Goal: Register for event/course

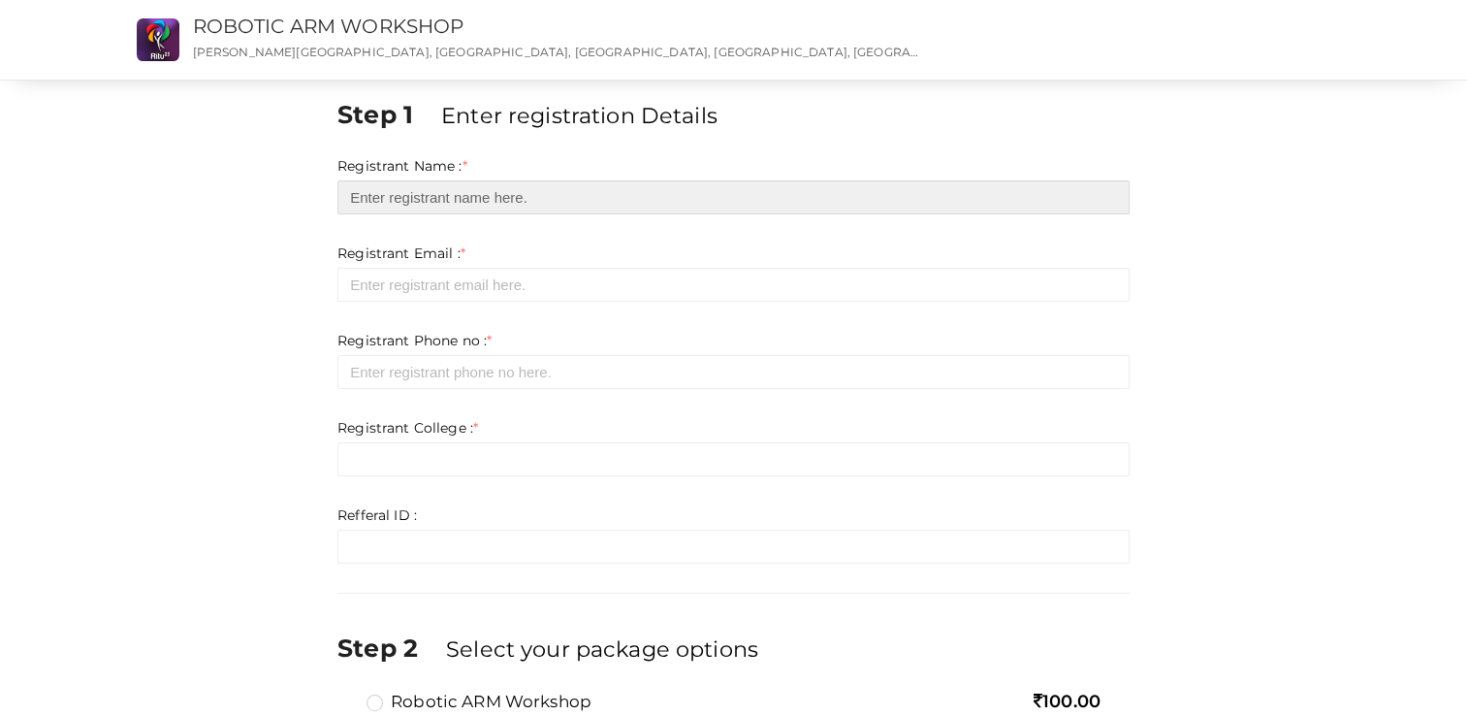
click at [458, 200] on input "text" at bounding box center [733, 197] width 792 height 34
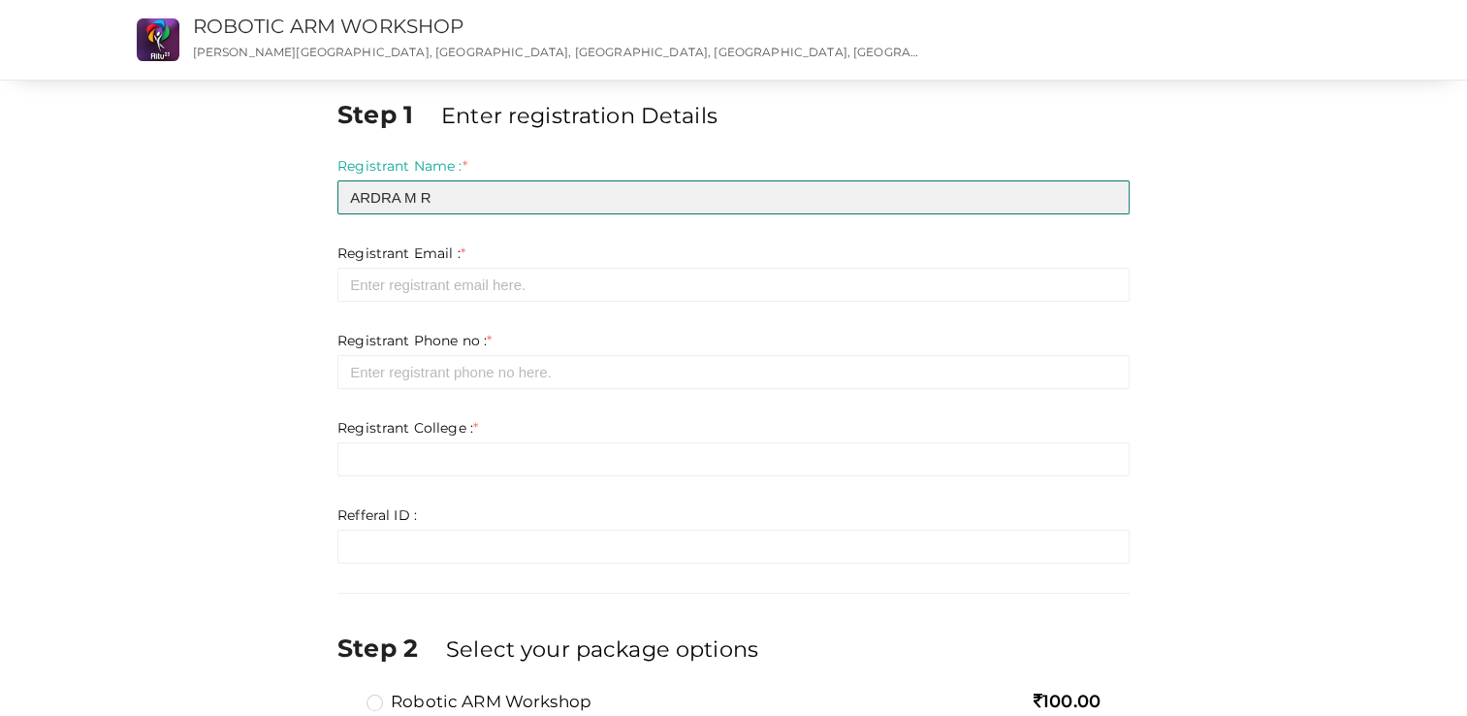
type input "ARDRA M R"
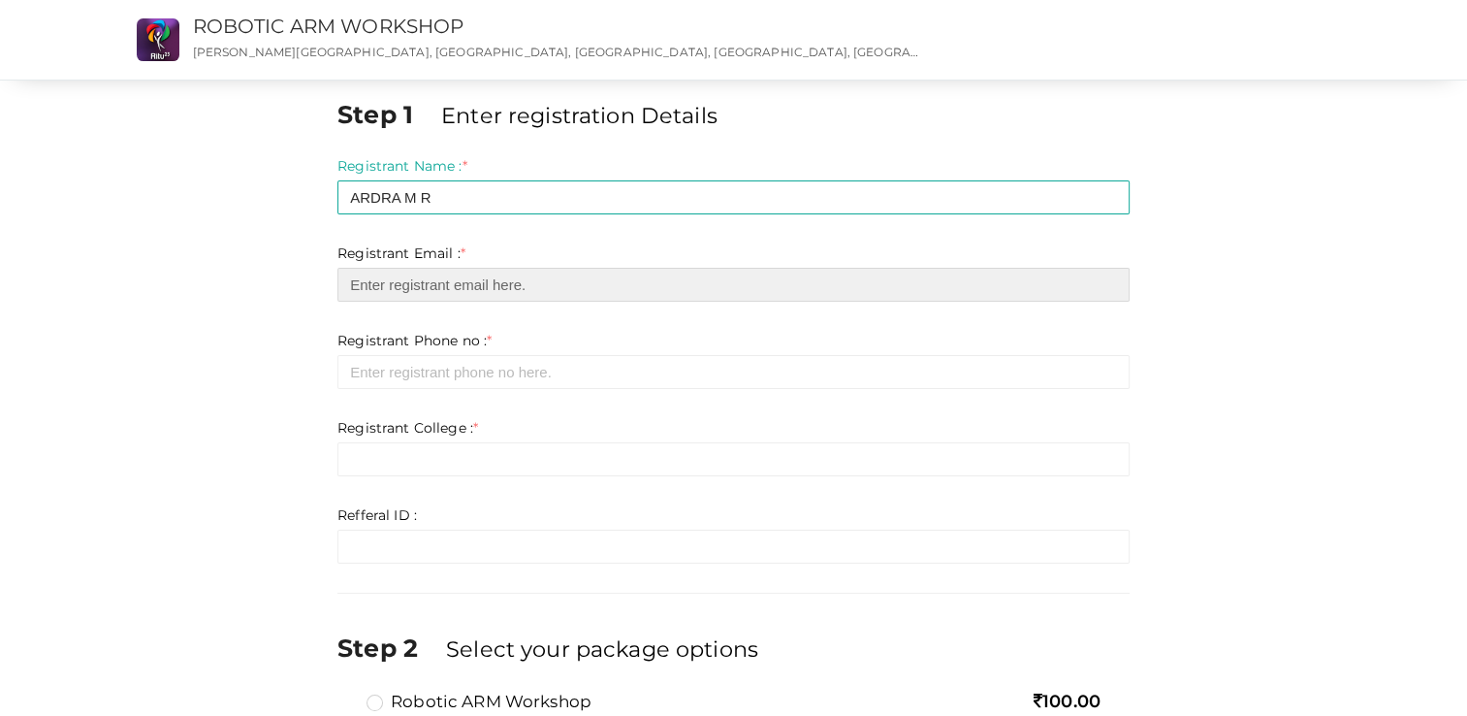
click at [497, 289] on input "email" at bounding box center [733, 285] width 792 height 34
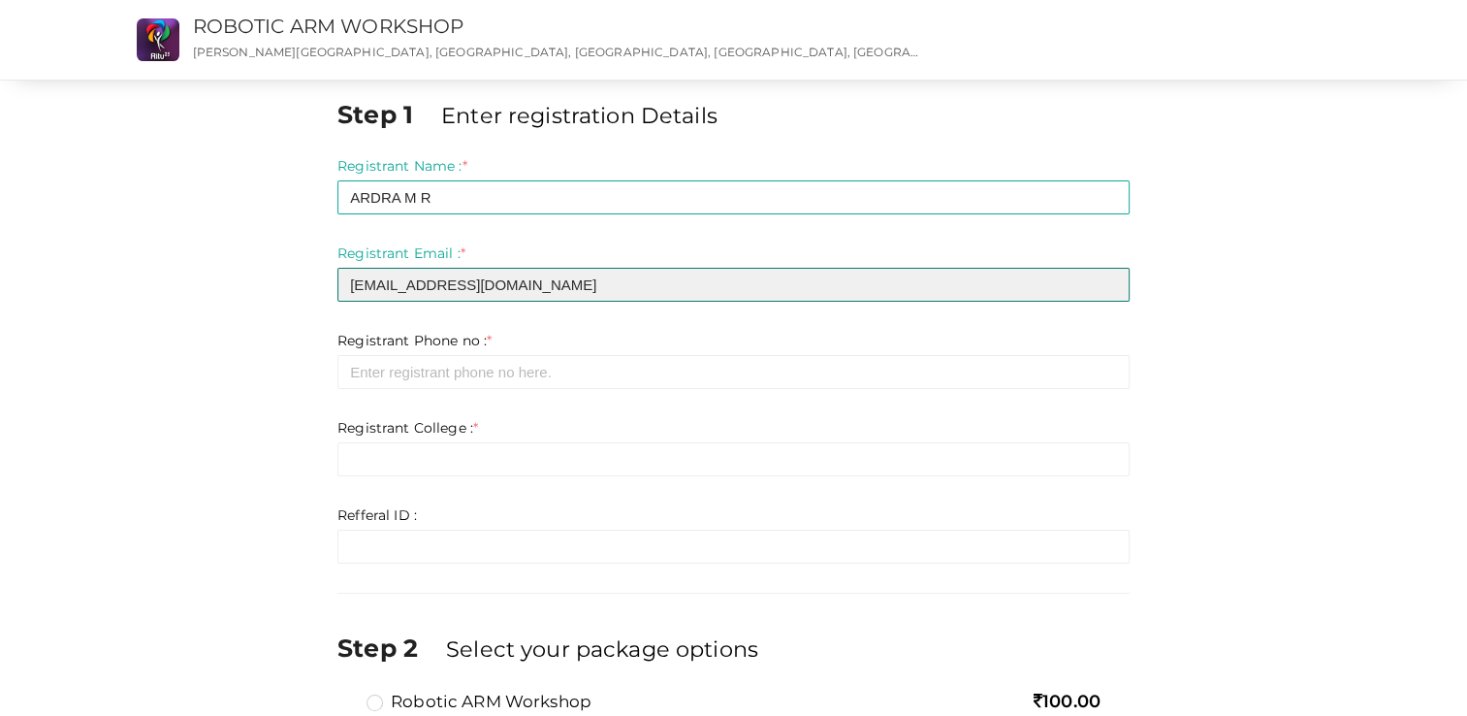
type input "[EMAIL_ADDRESS][DOMAIN_NAME]"
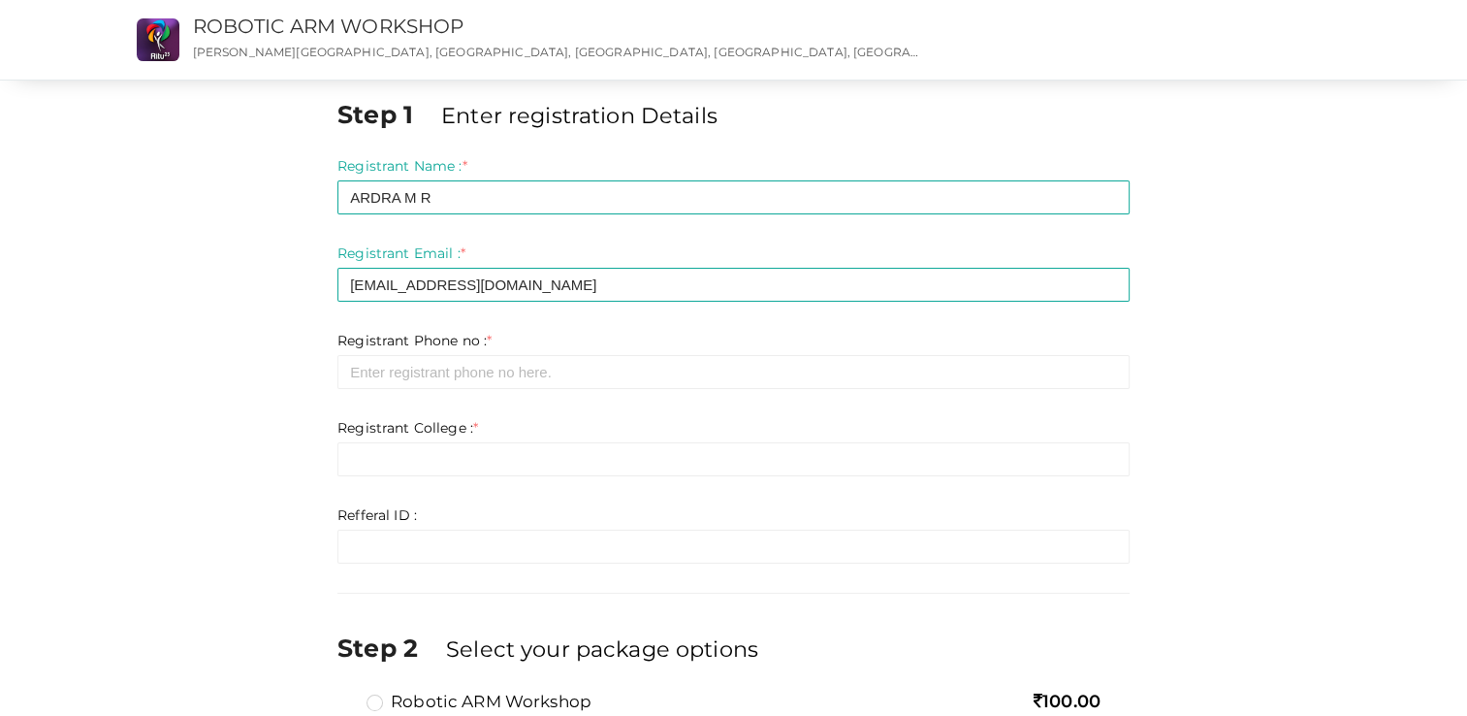
click at [237, 308] on div "Step 1 Enter registration Details Registrant Name : * ARDRA M R Required. Inval…" at bounding box center [734, 462] width 1261 height 731
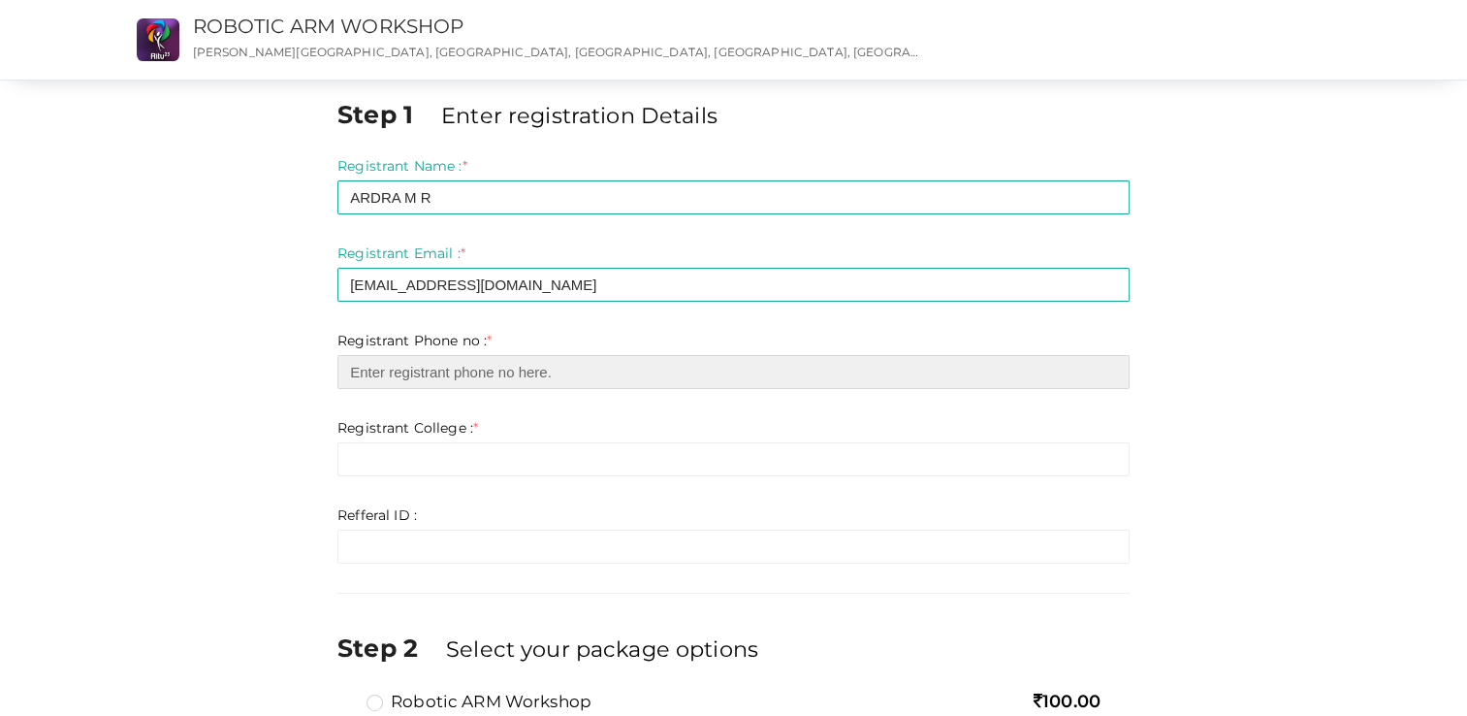
click at [407, 370] on input "number" at bounding box center [733, 372] width 792 height 34
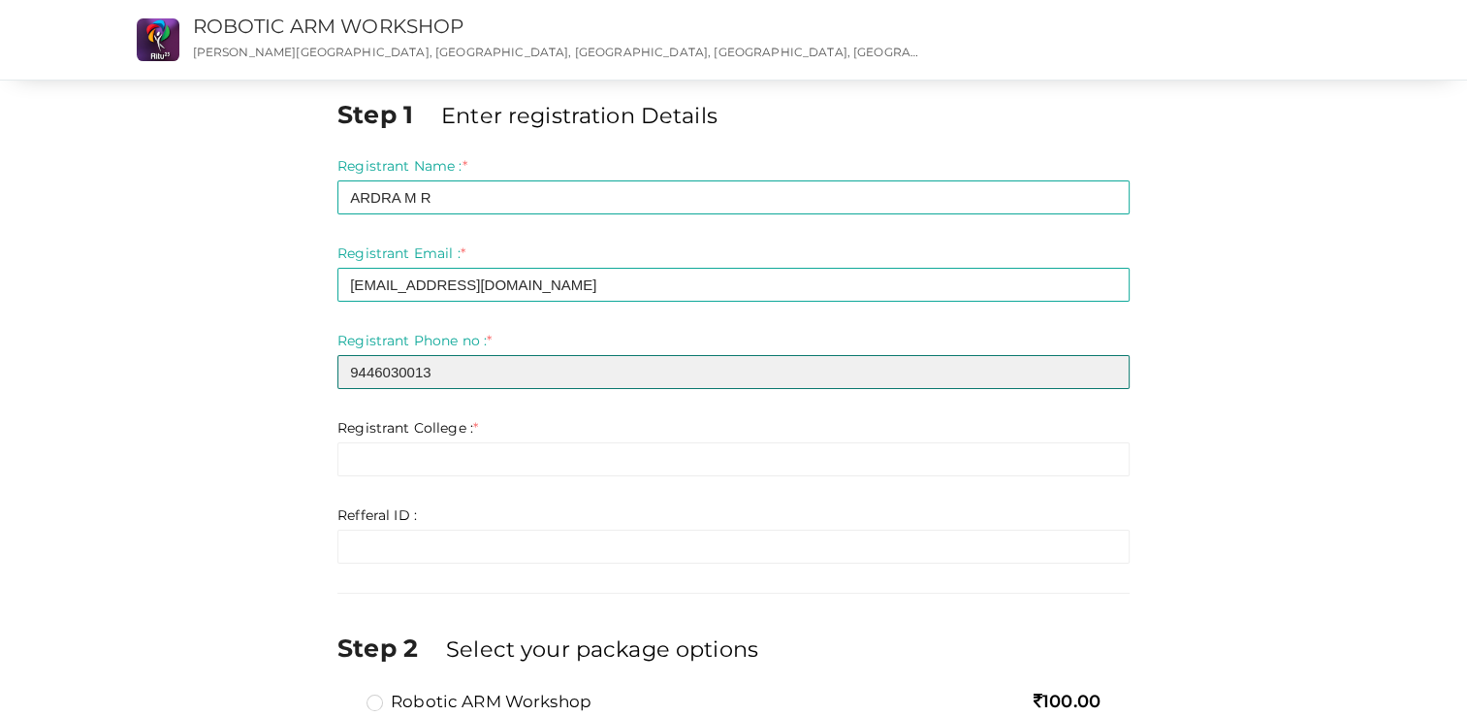
type input "9446030013"
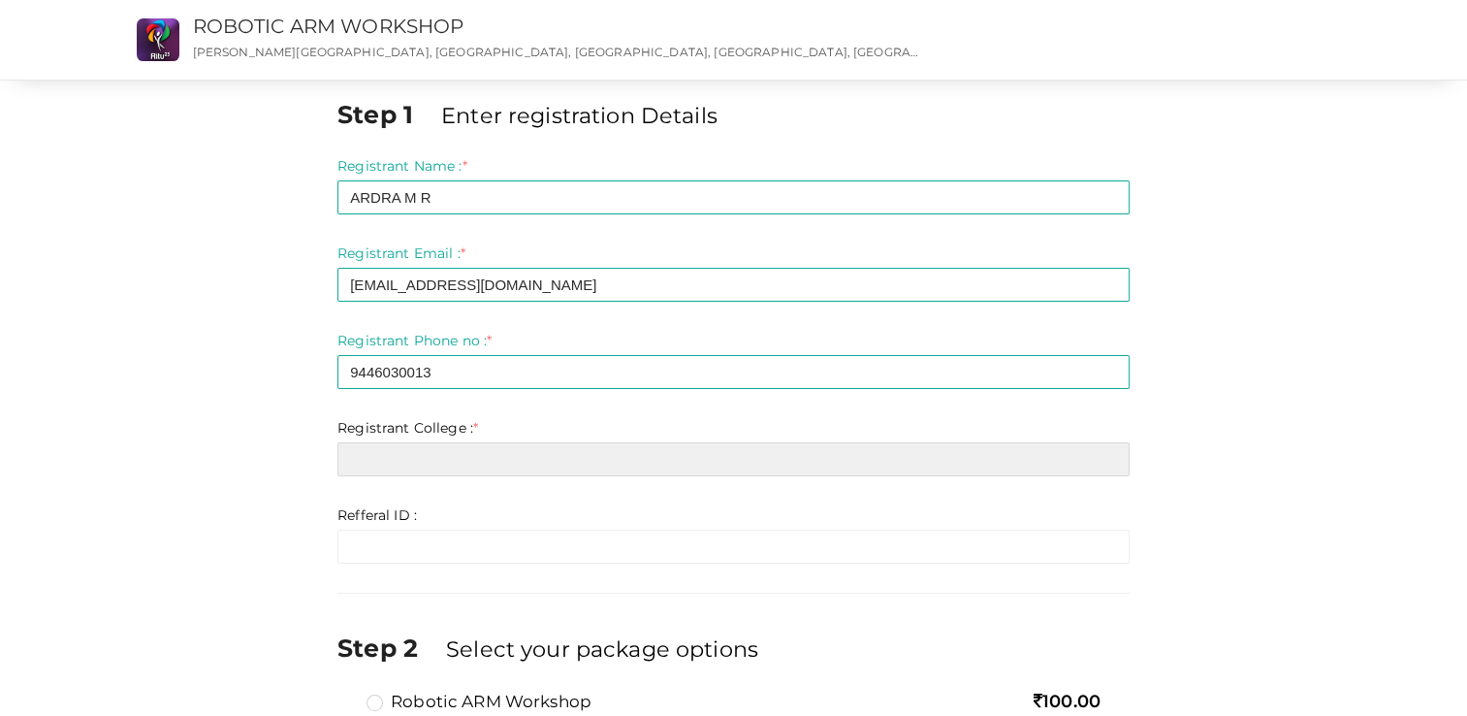
click at [417, 466] on input "text" at bounding box center [733, 459] width 792 height 34
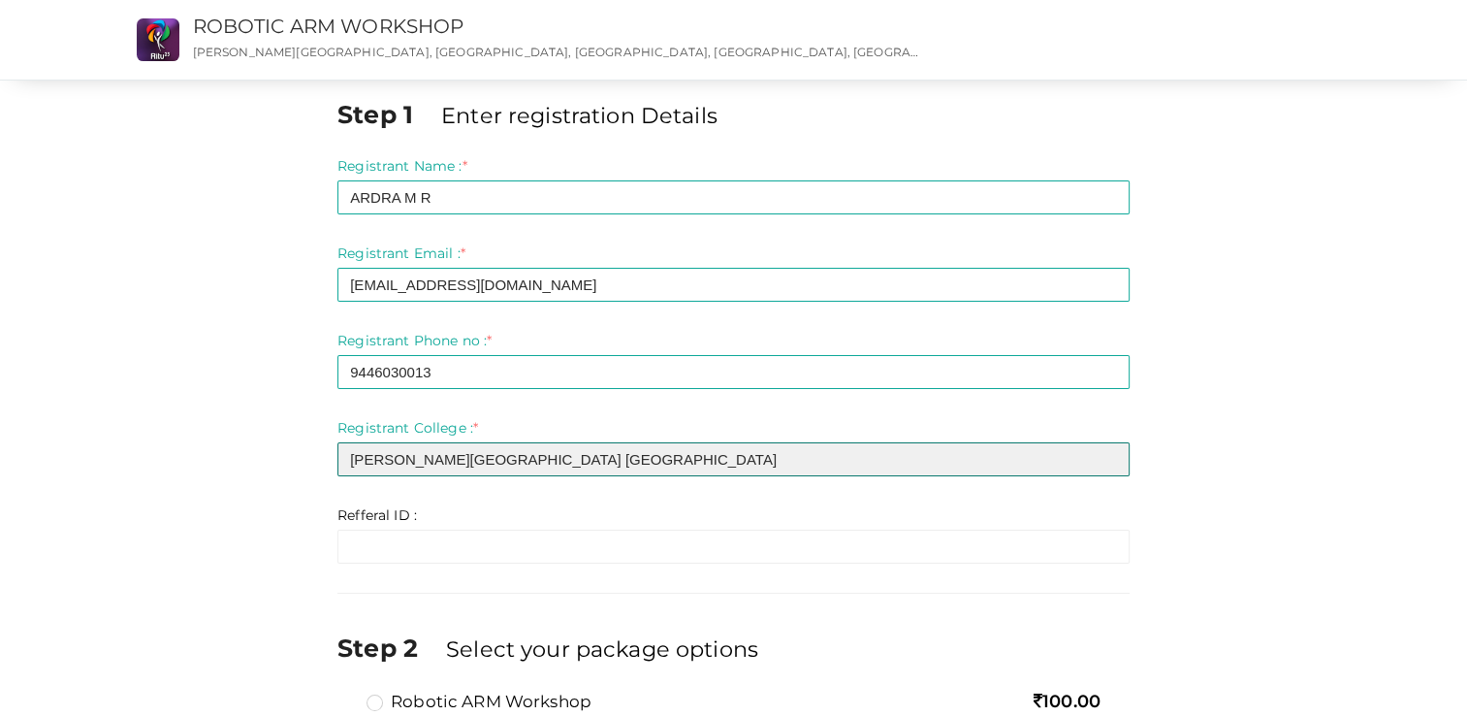
click at [437, 456] on input "Rajiv Gandhi institute of Technology Kottayam" at bounding box center [733, 459] width 792 height 34
click at [439, 457] on input "Rajiv Gandhi institute of Technology Kottayam" at bounding box center [733, 459] width 792 height 34
click at [500, 459] on input "Rajiv Gandhi Institute of Technology Kottayam" at bounding box center [733, 459] width 792 height 34
click at [586, 463] on input "Rajiv Gandhi Institute Of Technology Kottayam" at bounding box center [733, 459] width 792 height 34
click at [698, 456] on input "Rajiv Gandhi Institute Of Technology Kottayam" at bounding box center [733, 459] width 792 height 34
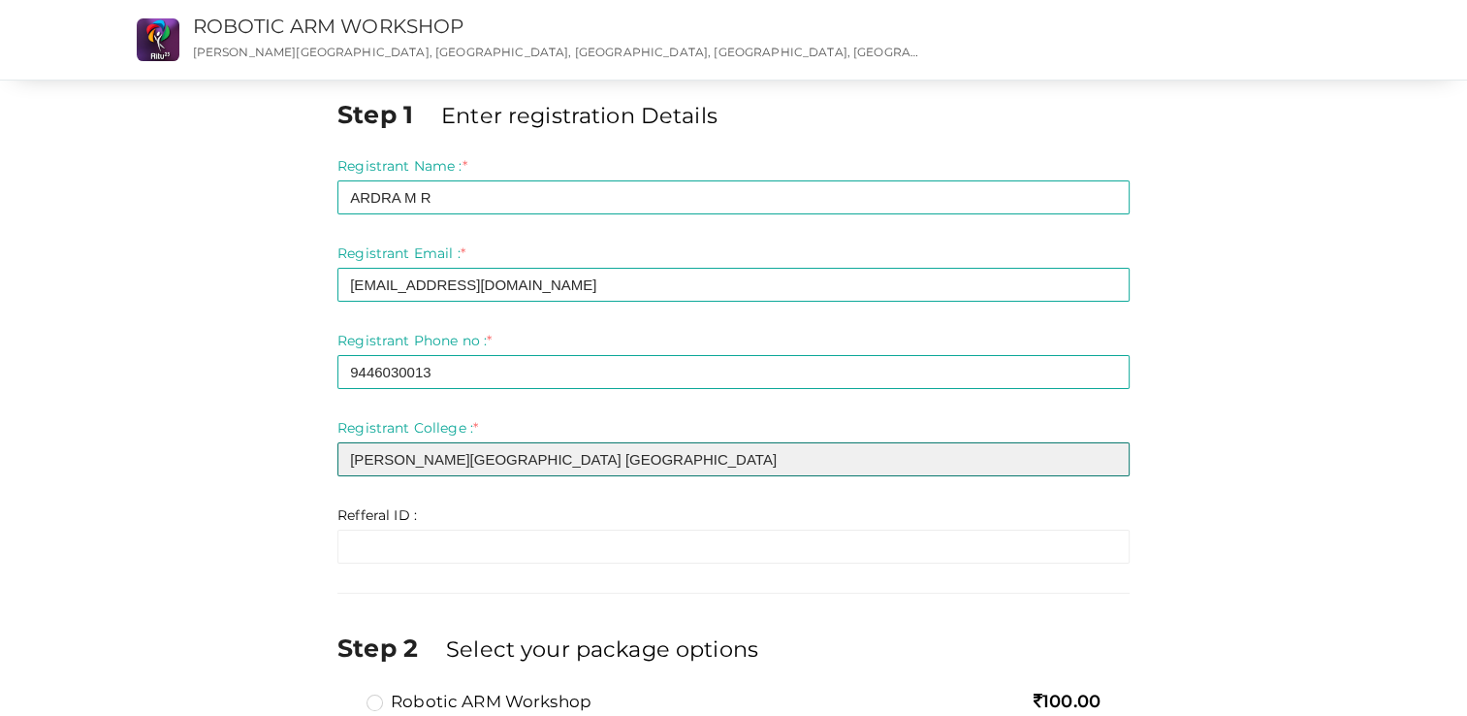
type input "Rajiv Gandhi Institute Of Technology Kottayam"
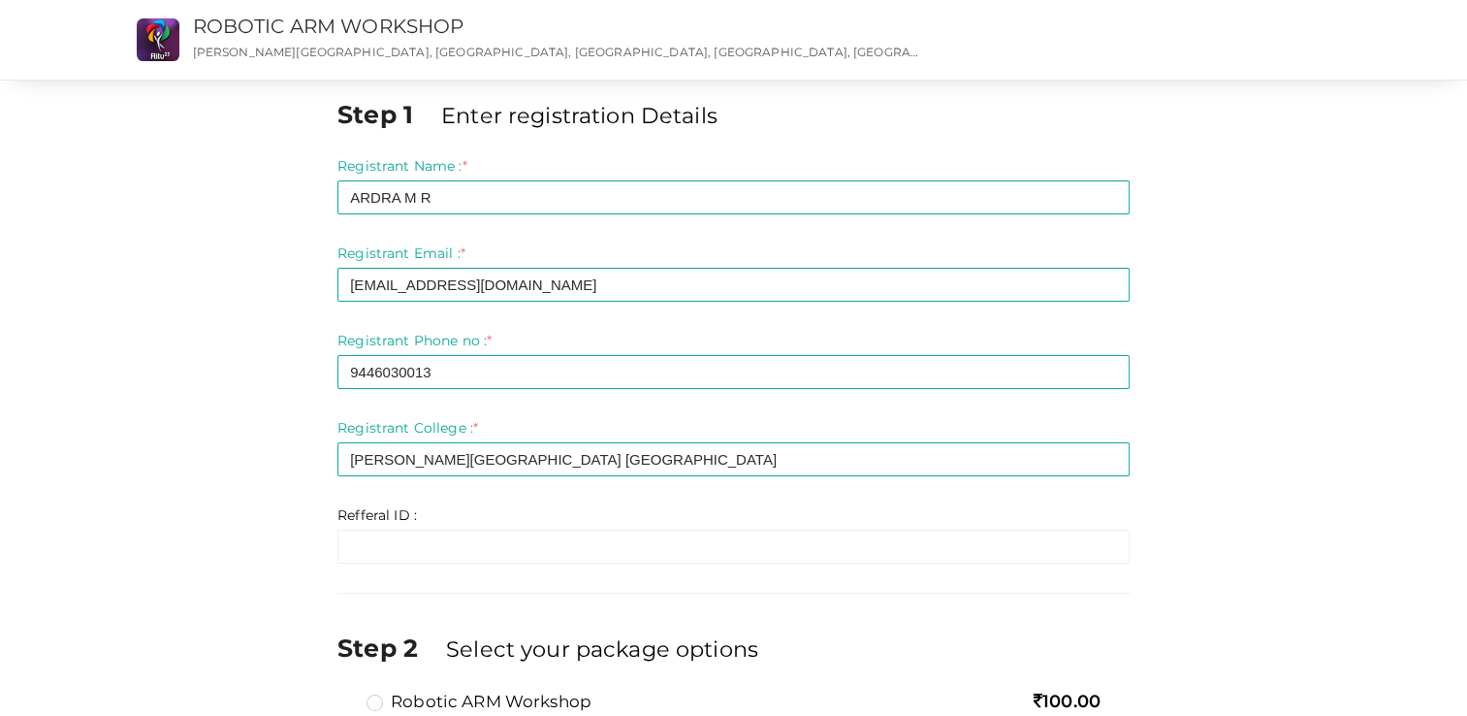
click at [96, 549] on div "Step 1 Enter registration Details Registrant Name : * ARDRA M R Required. Inval…" at bounding box center [733, 430] width 1467 height 860
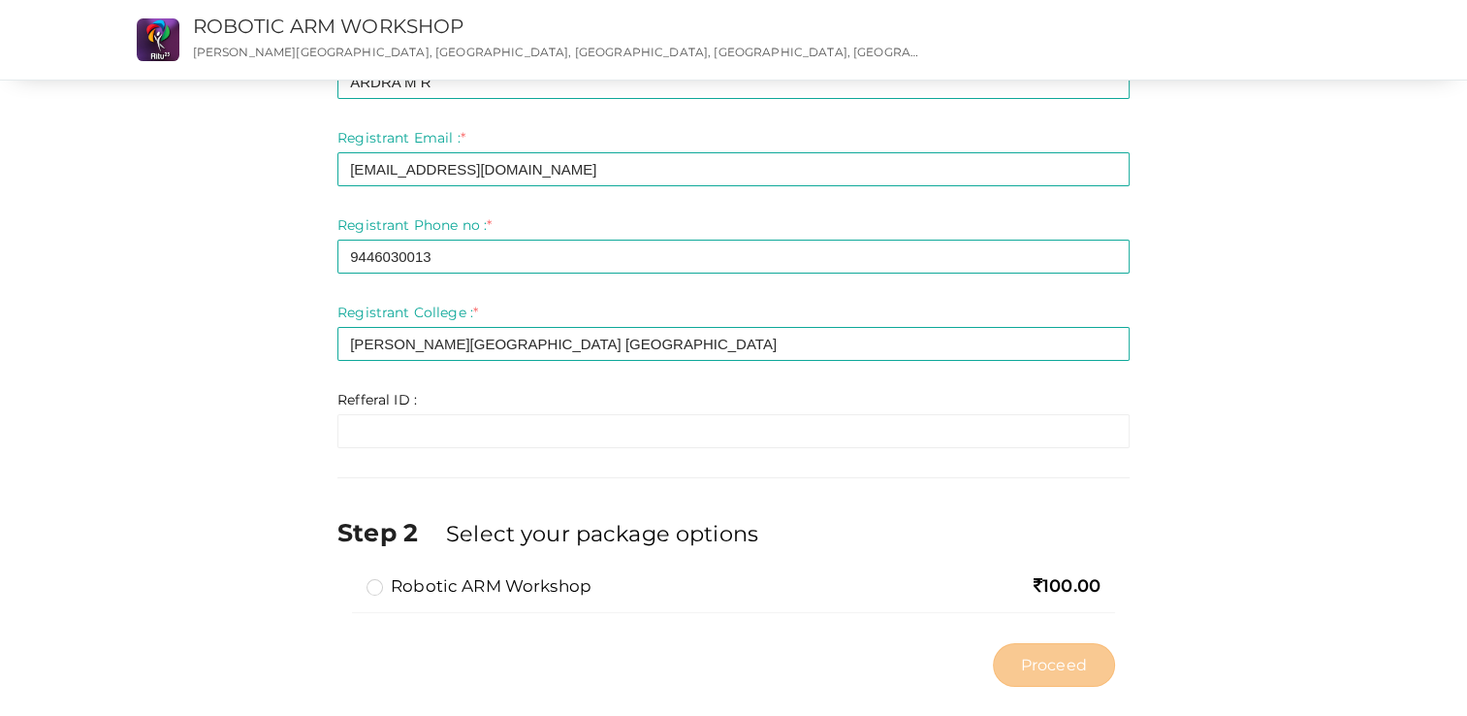
scroll to position [143, 0]
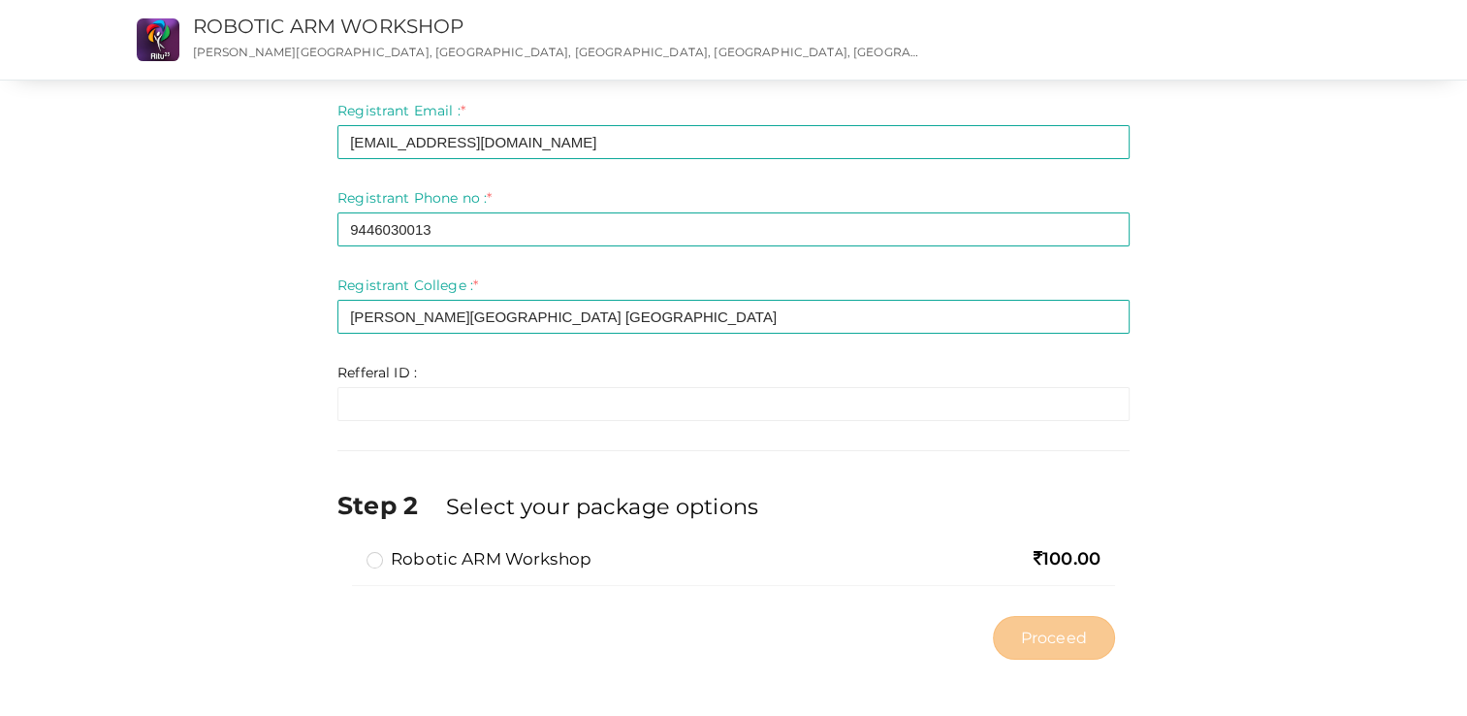
click at [376, 562] on label "Robotic ARM Workshop" at bounding box center [479, 558] width 225 height 23
click at [347, 551] on input "Robotic ARM Workshop" at bounding box center [347, 551] width 0 height 0
click at [1046, 636] on span "Proceed" at bounding box center [1054, 637] width 66 height 22
type input "N/A"
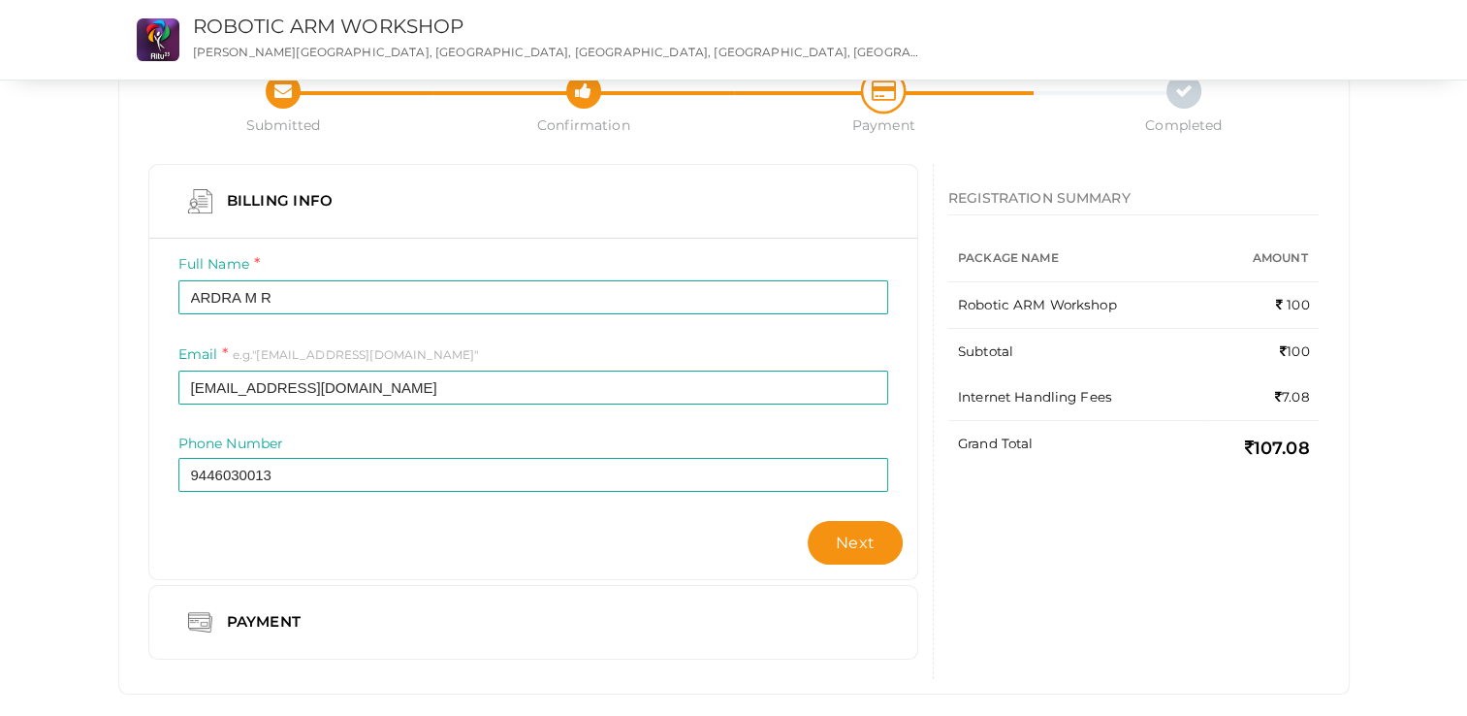
scroll to position [102, 0]
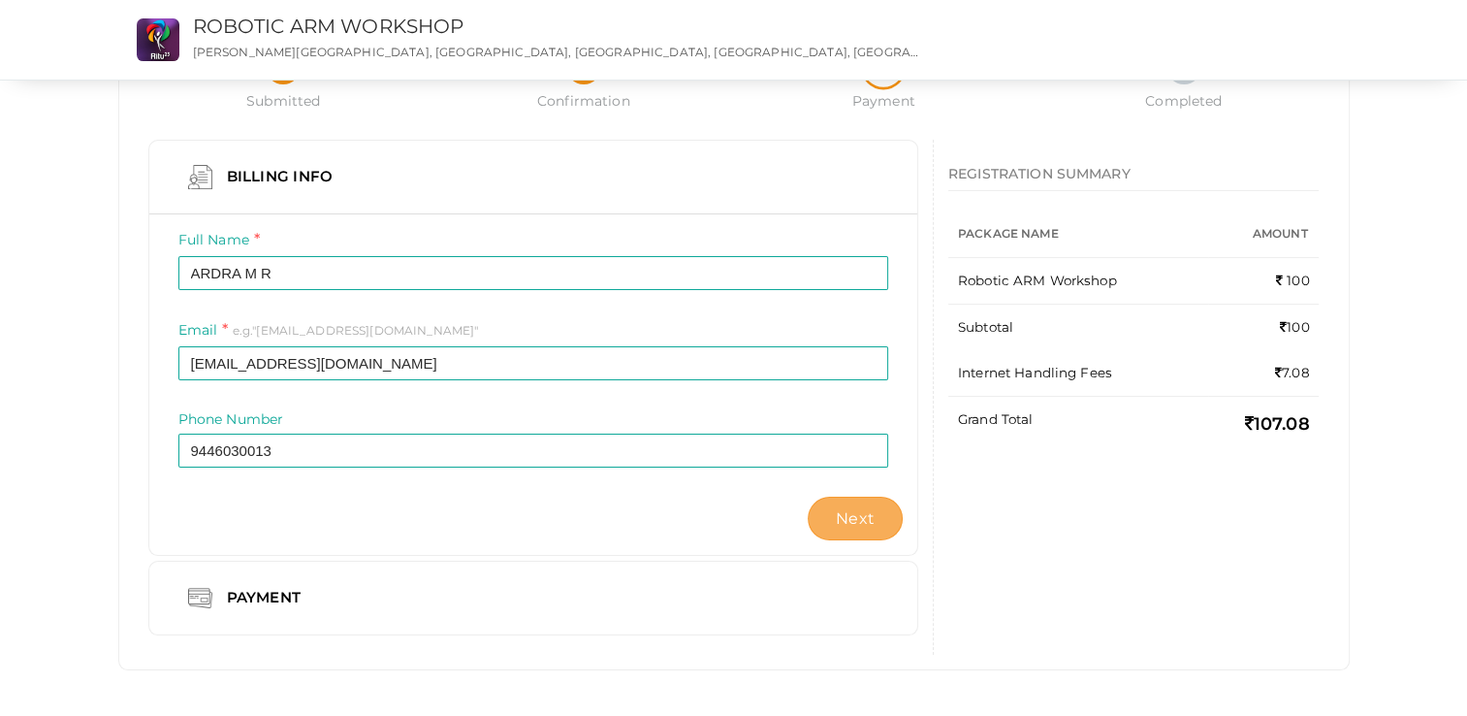
click at [870, 529] on button "Next" at bounding box center [855, 518] width 95 height 44
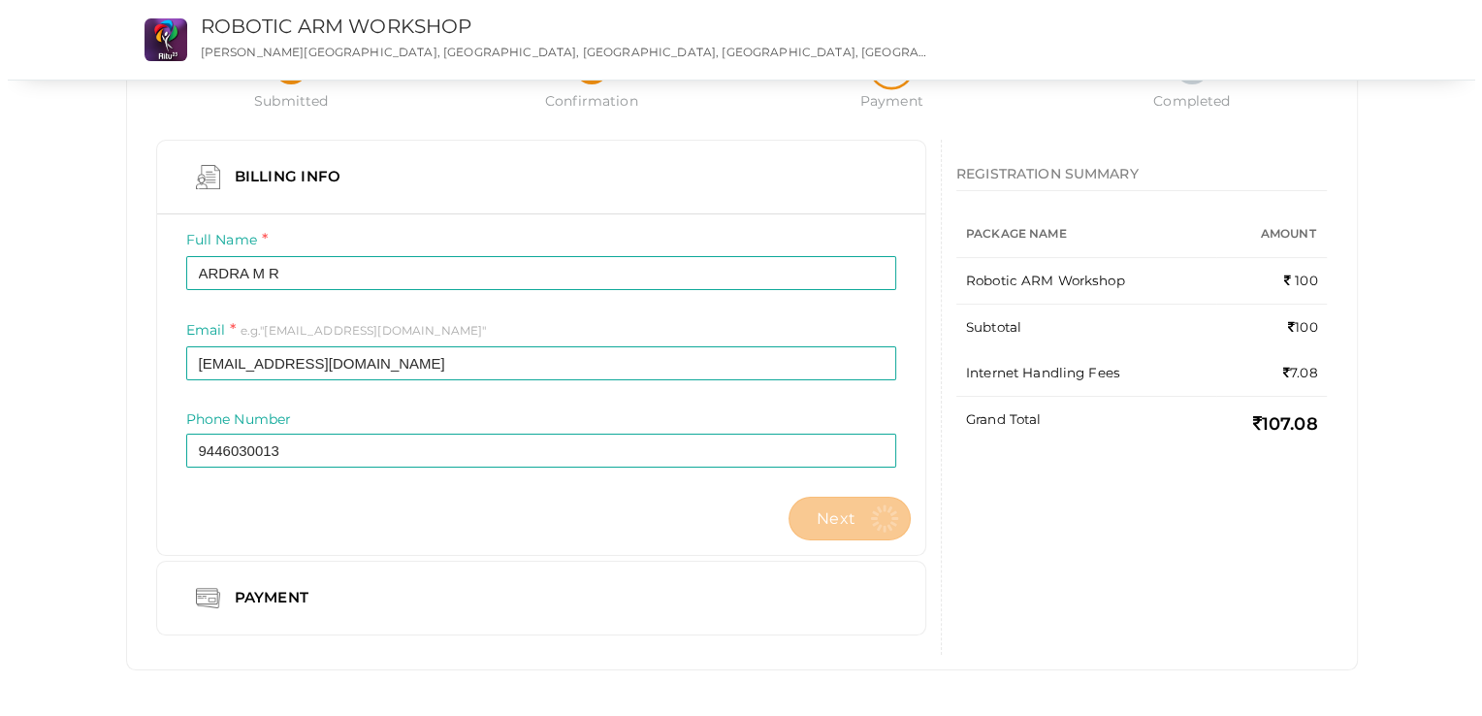
scroll to position [0, 0]
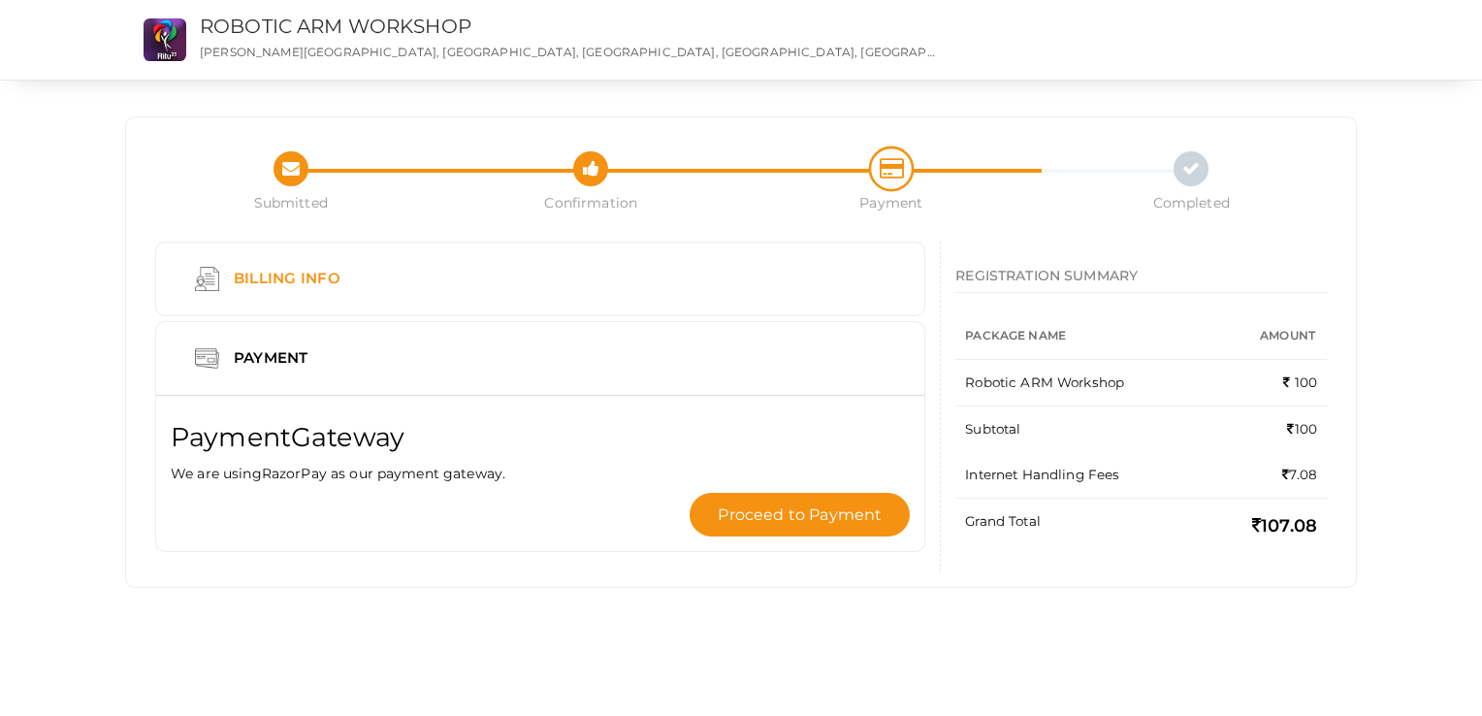
click at [675, 292] on div "Billing Info" at bounding box center [540, 279] width 710 height 44
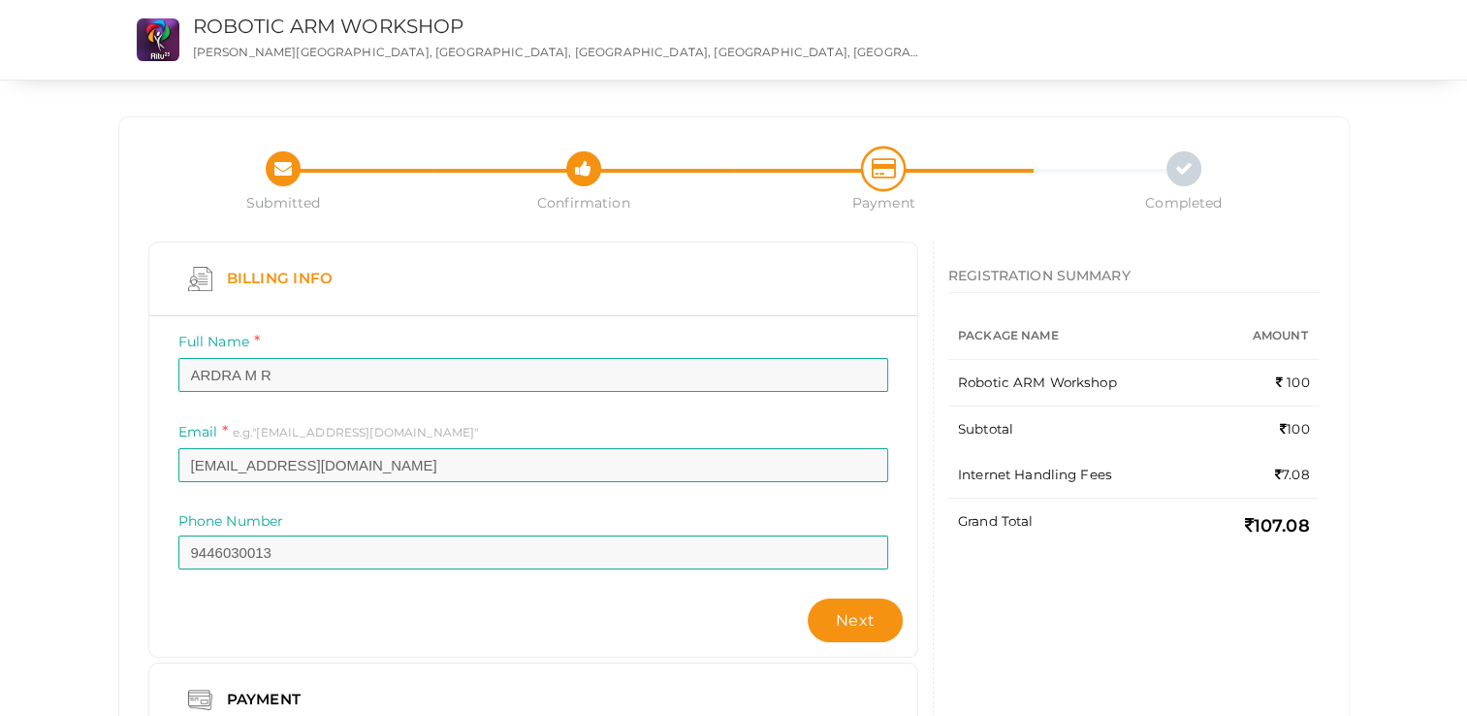
click at [675, 292] on div "Billing Info" at bounding box center [533, 279] width 710 height 44
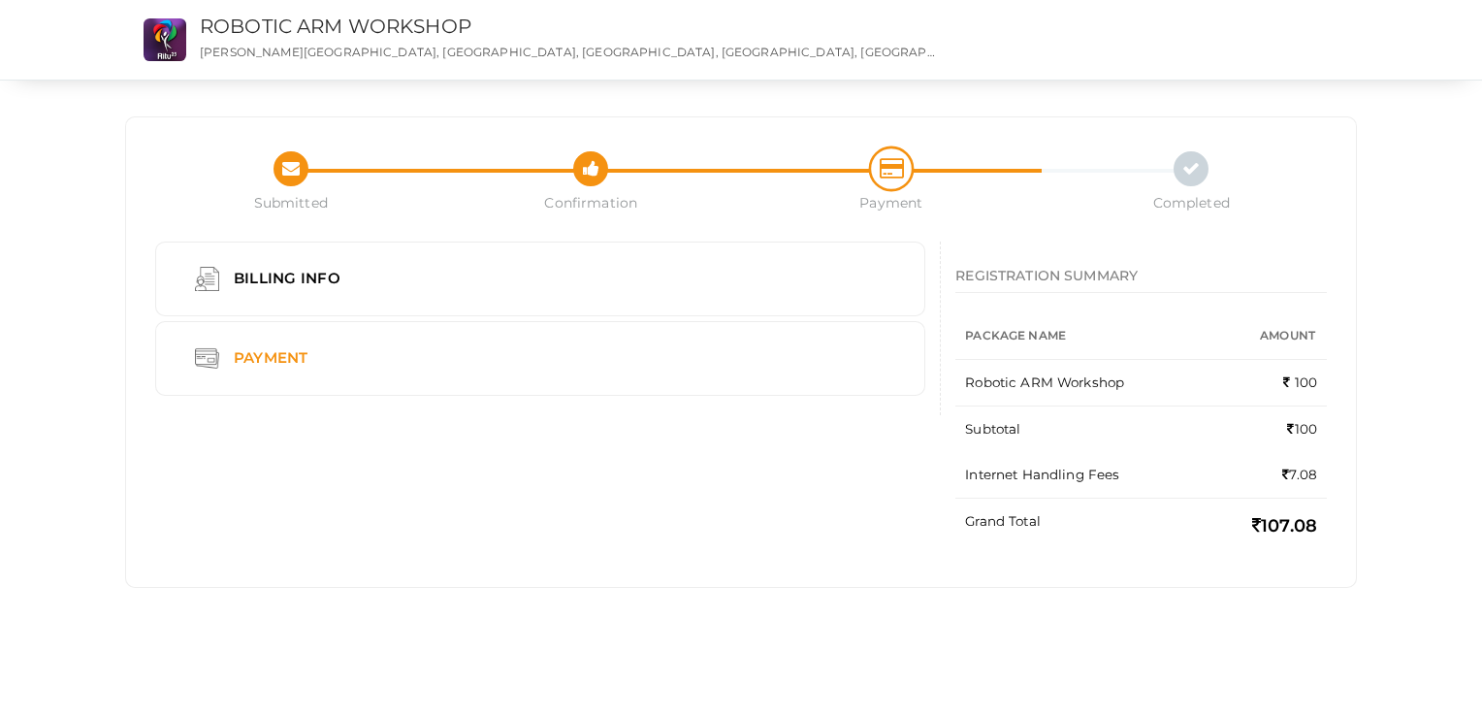
click at [624, 362] on div "Payment" at bounding box center [540, 358] width 710 height 44
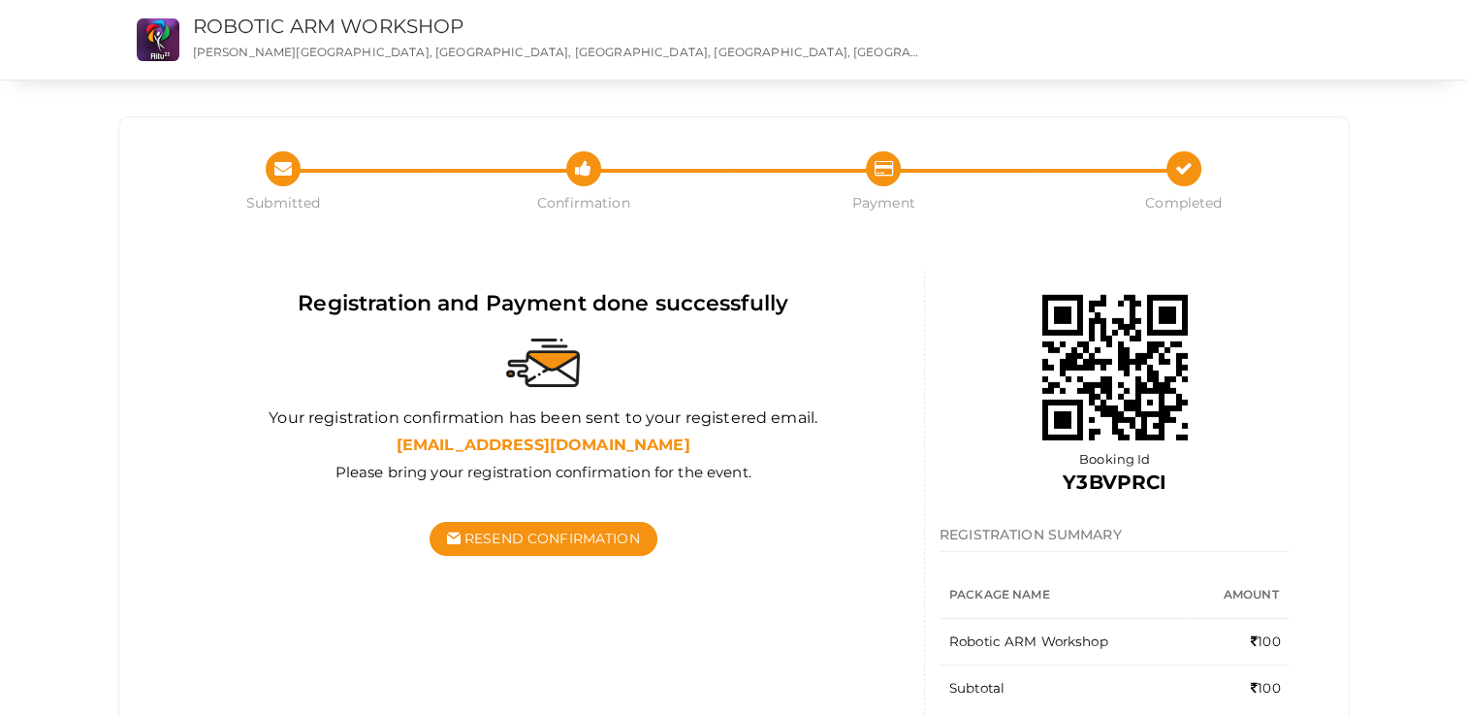
click at [1044, 99] on div "Submitted Confirmation Completed Submitted Confirmation Payment Completed Regis…" at bounding box center [734, 447] width 1261 height 895
